Goal: Task Accomplishment & Management: Use online tool/utility

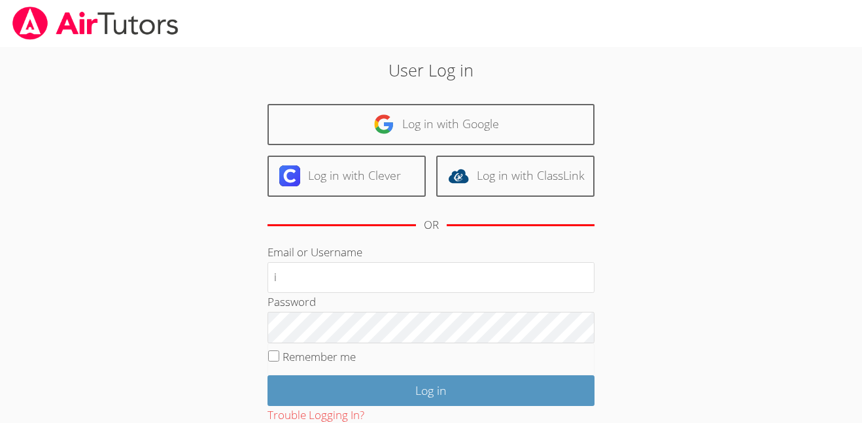
type input "[EMAIL_ADDRESS][DOMAIN_NAME]"
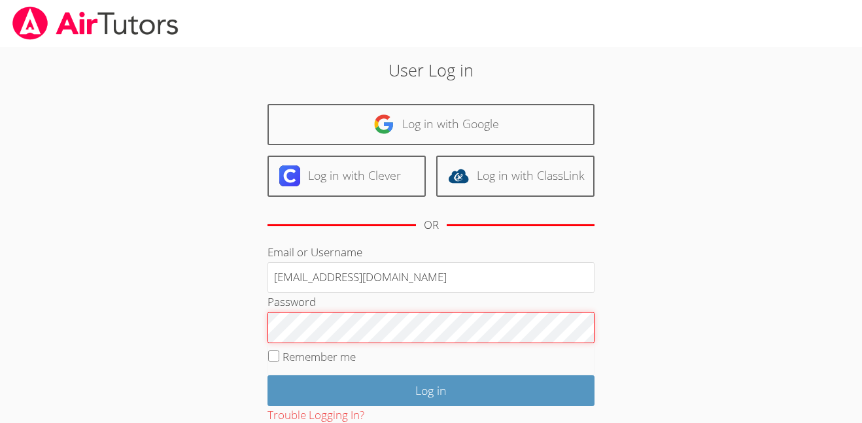
click at [268, 375] on input "Log in" at bounding box center [431, 390] width 327 height 31
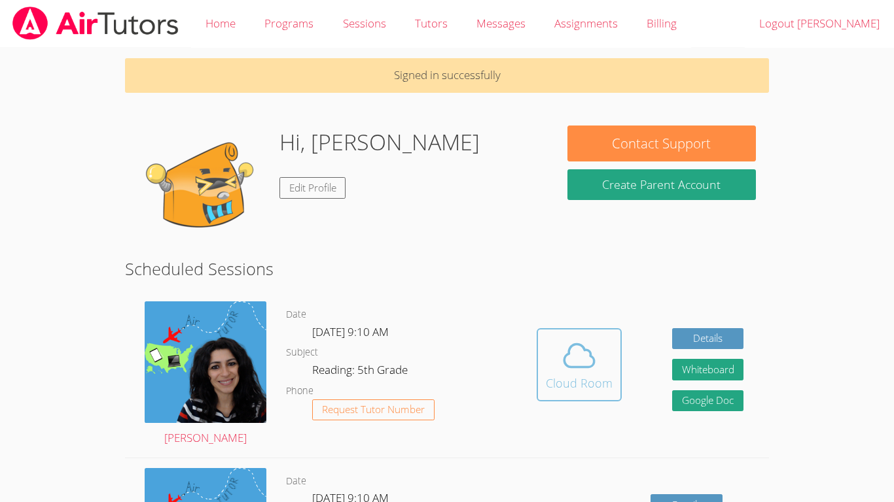
click at [562, 370] on icon at bounding box center [579, 356] width 37 height 37
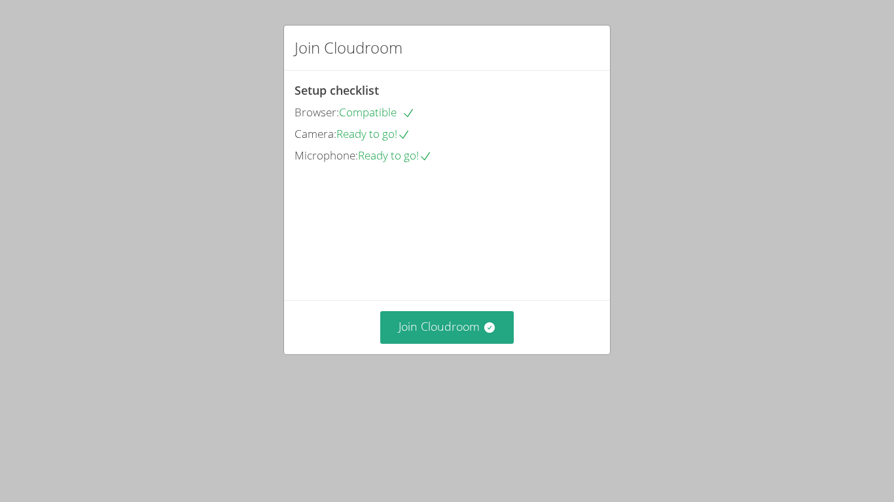
click at [491, 274] on video at bounding box center [392, 225] width 196 height 98
click at [470, 343] on button "Join Cloudroom" at bounding box center [447, 327] width 134 height 32
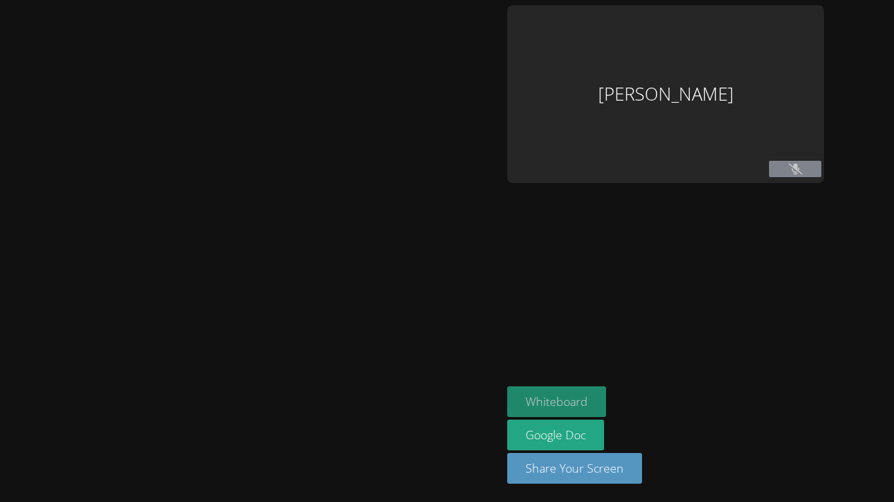
click at [580, 398] on div "Whiteboard Google Doc Share Your Screen" at bounding box center [665, 441] width 317 height 108
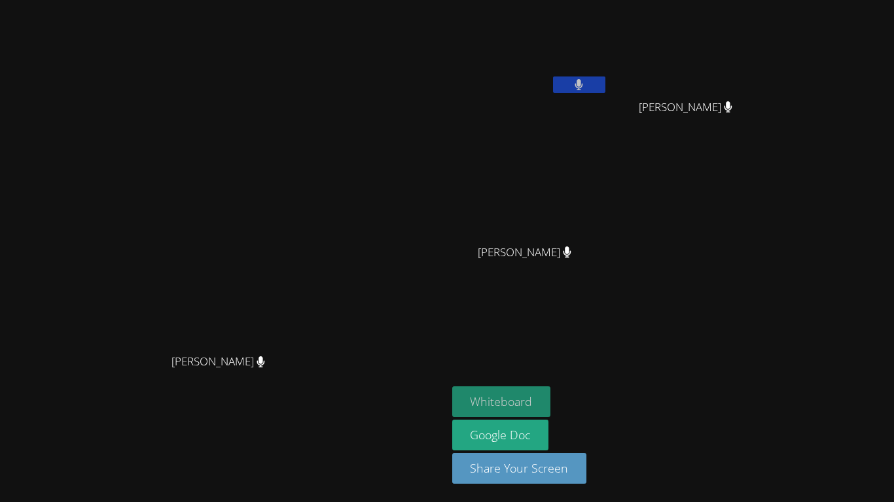
click at [551, 402] on button "Whiteboard" at bounding box center [501, 402] width 99 height 31
click at [738, 111] on div "[PERSON_NAME]" at bounding box center [691, 119] width 156 height 52
click at [605, 77] on button at bounding box center [579, 85] width 52 height 16
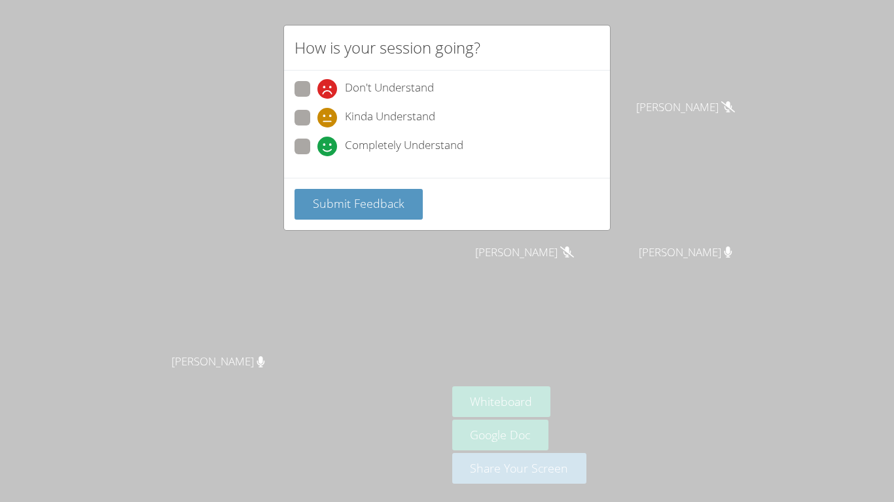
click at [379, 137] on span "Completely Understand" at bounding box center [404, 147] width 118 height 20
click at [328, 139] on input "Completely Understand" at bounding box center [322, 144] width 11 height 11
radio input "true"
click at [400, 221] on div "Submit Feedback" at bounding box center [447, 204] width 326 height 52
click at [409, 212] on button "Submit Feedback" at bounding box center [358, 204] width 128 height 31
